Goal: Task Accomplishment & Management: Use online tool/utility

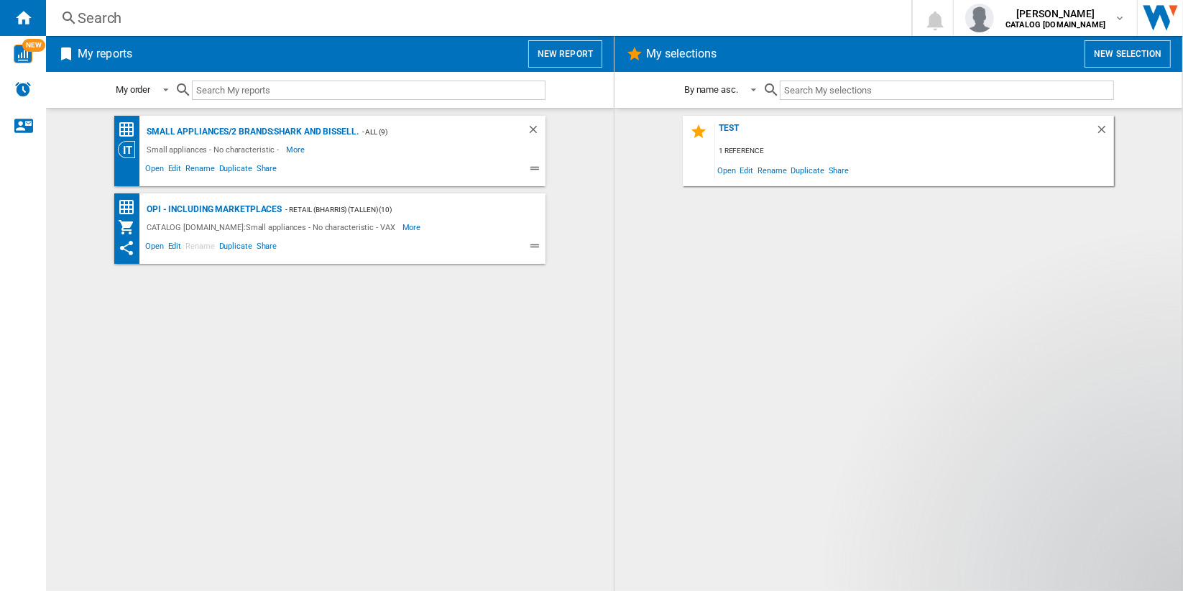
click at [576, 56] on button "New report" at bounding box center [565, 53] width 74 height 27
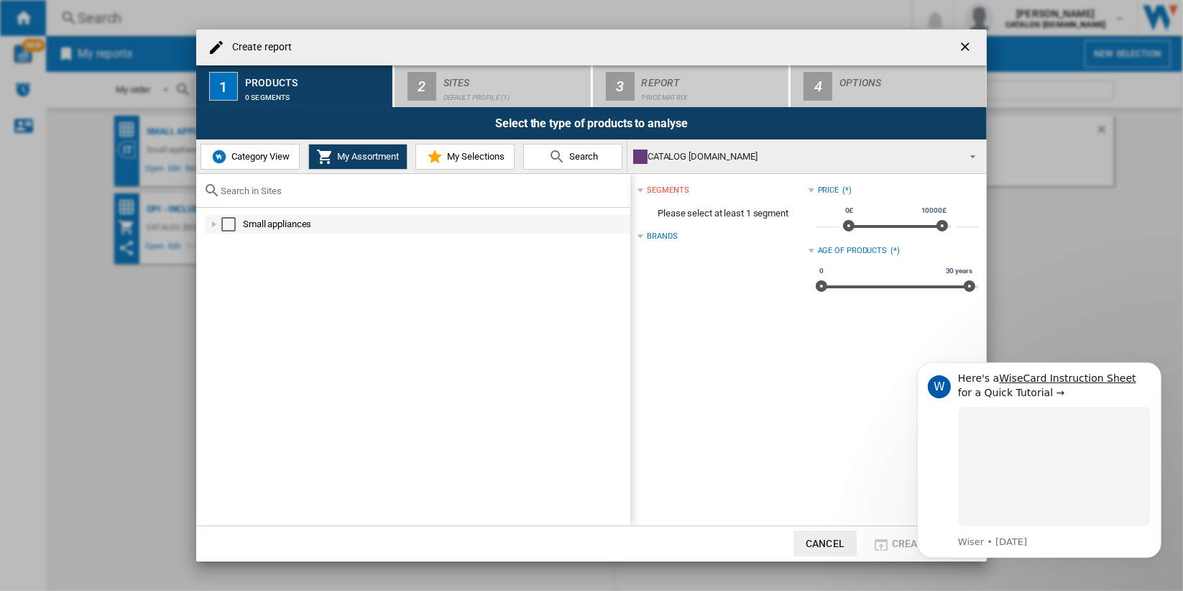
click at [229, 226] on div "Select" at bounding box center [228, 224] width 14 height 14
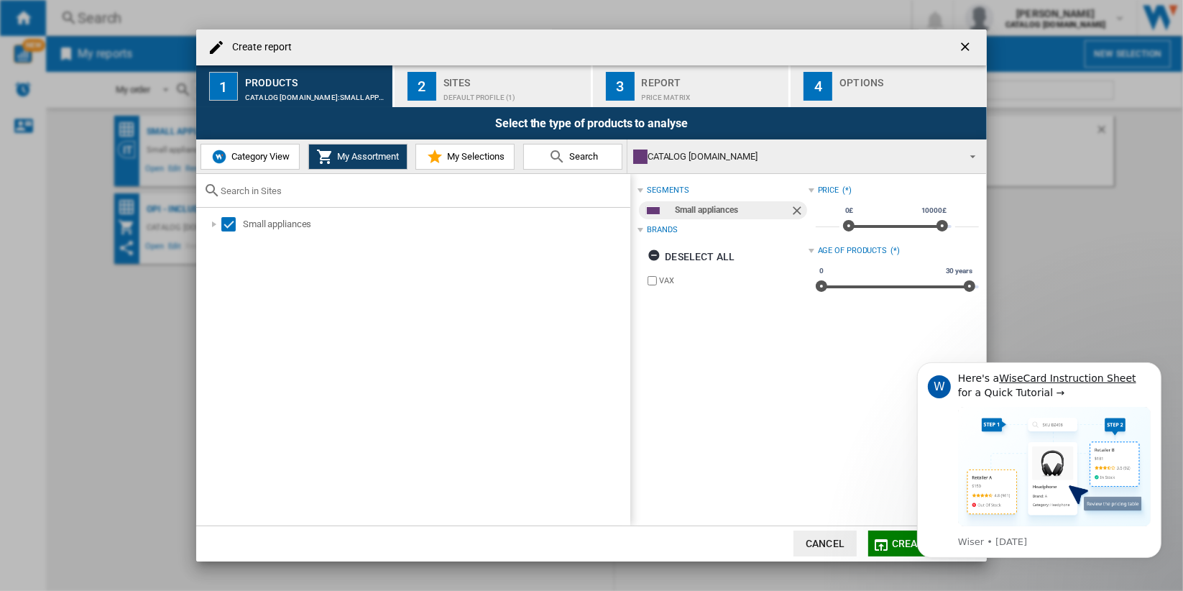
click at [512, 84] on div "Sites" at bounding box center [514, 78] width 142 height 15
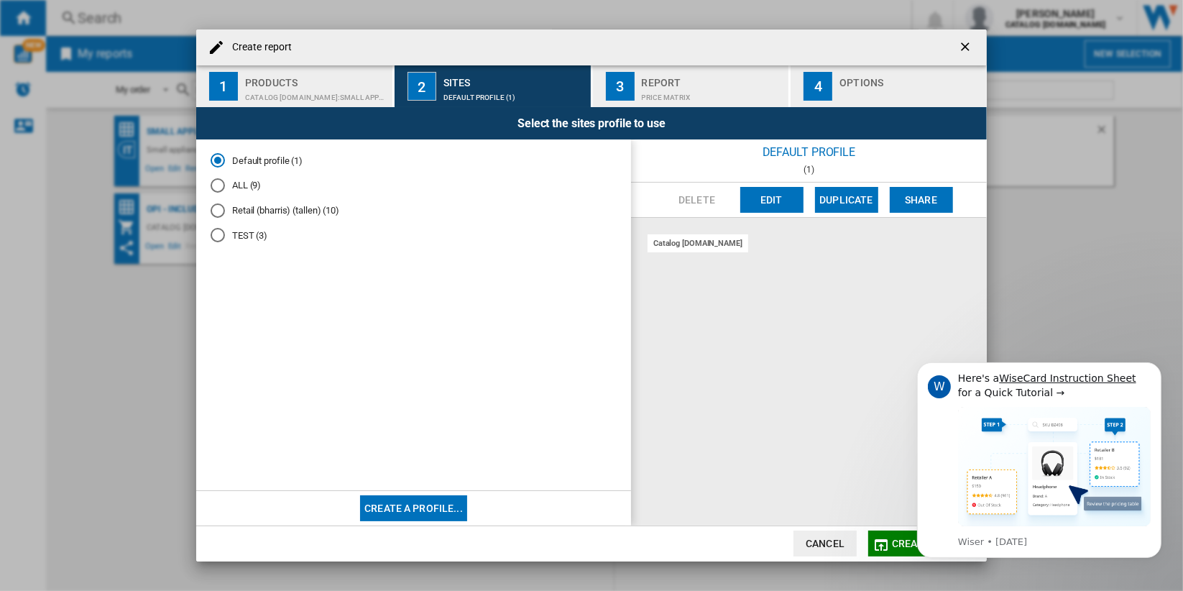
click at [231, 185] on md-radio-button "ALL (9)" at bounding box center [414, 186] width 406 height 14
click at [765, 197] on button "Edit" at bounding box center [771, 200] width 63 height 26
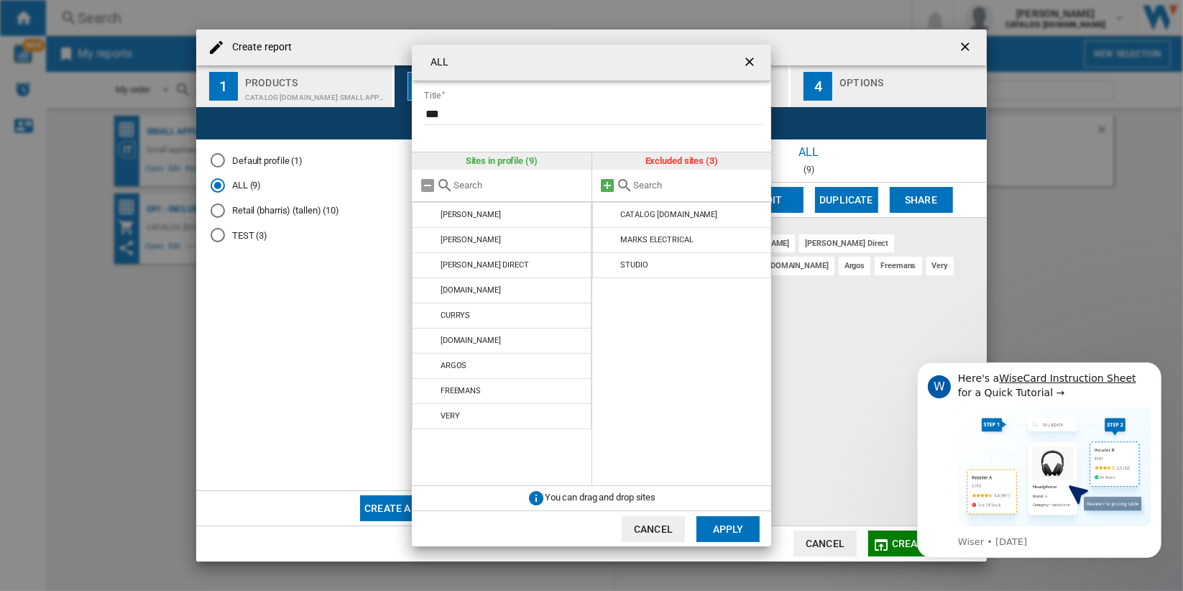
click at [601, 185] on md-icon at bounding box center [607, 185] width 17 height 17
click at [723, 529] on button "Apply" at bounding box center [727, 529] width 63 height 26
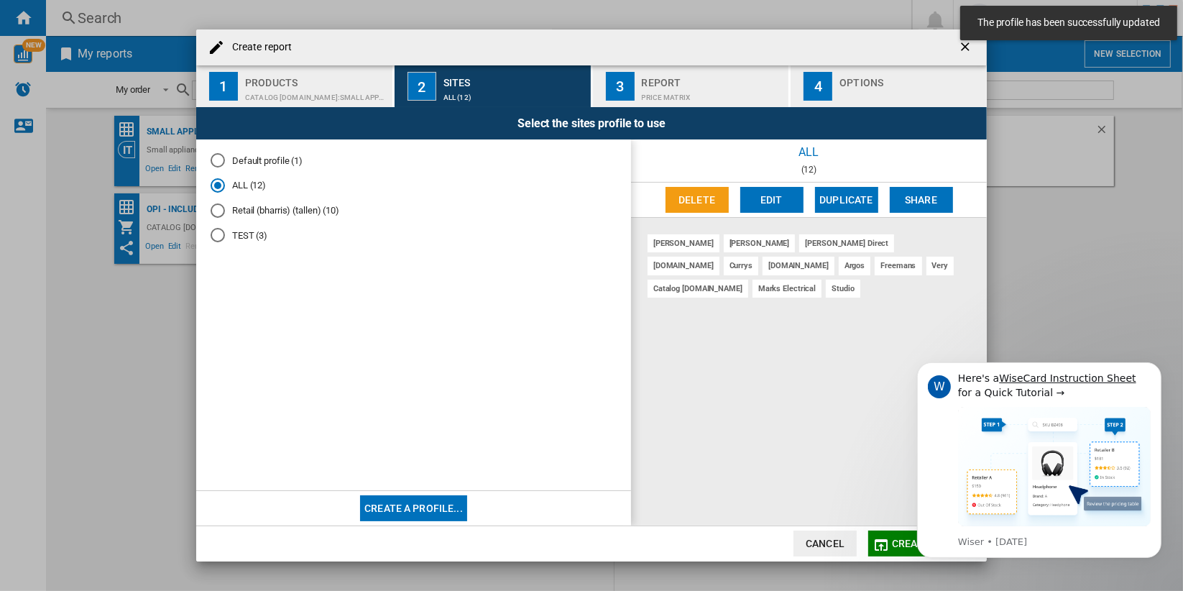
click at [895, 547] on span "Create report" at bounding box center [931, 542] width 79 height 11
